Goal: Use online tool/utility: Utilize a website feature to perform a specific function

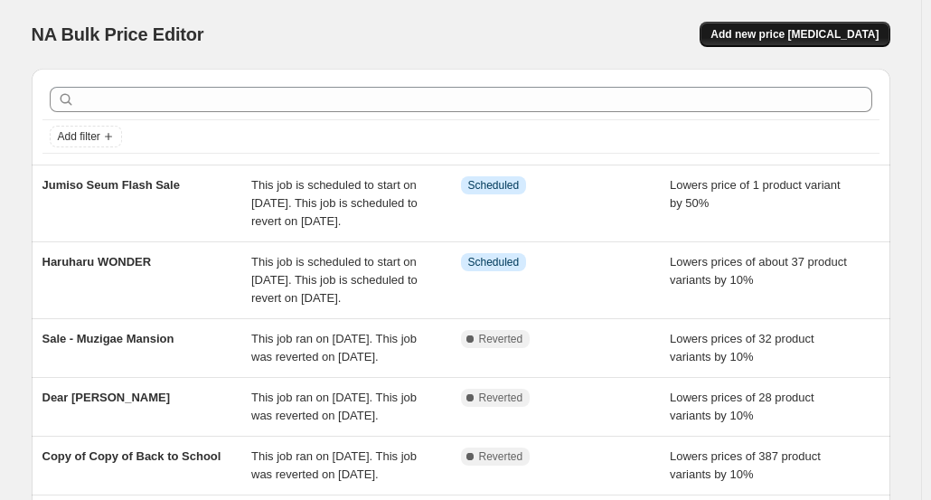
click at [809, 36] on span "Add new price [MEDICAL_DATA]" at bounding box center [794, 34] width 168 height 14
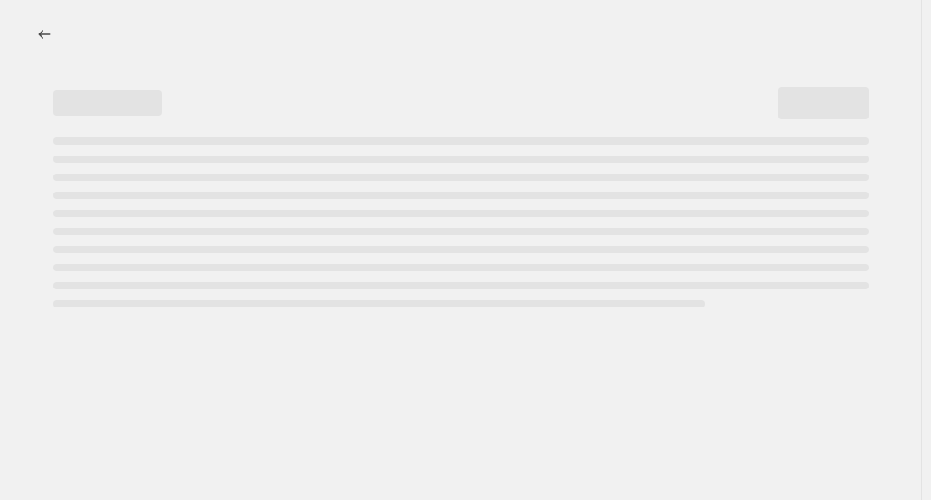
select select "percentage"
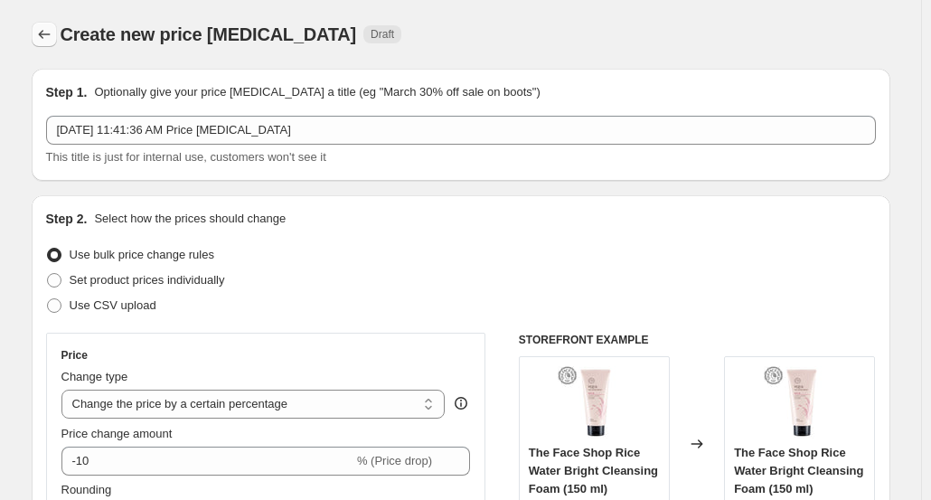
click at [52, 33] on icon "Price change jobs" at bounding box center [44, 34] width 18 height 18
